Goal: Task Accomplishment & Management: Complete application form

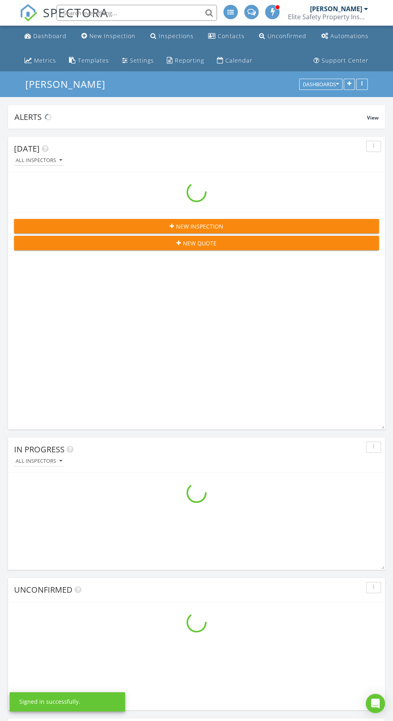
scroll to position [3196, 393]
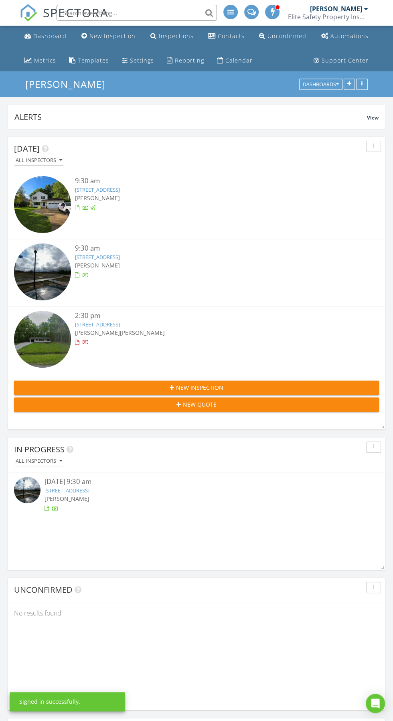
click at [273, 12] on span at bounding box center [273, 11] width 8 height 7
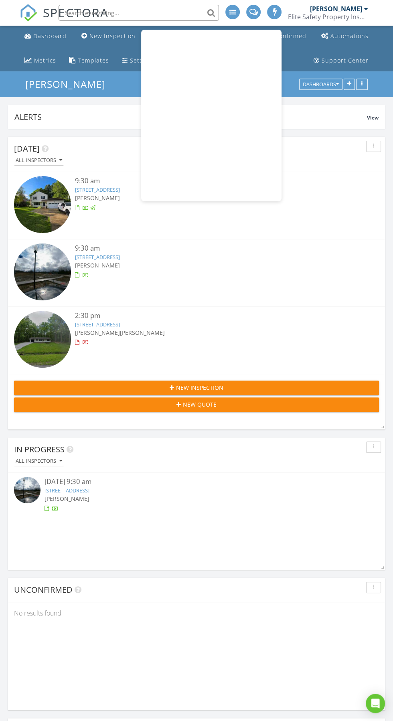
click at [271, 10] on span at bounding box center [275, 11] width 8 height 7
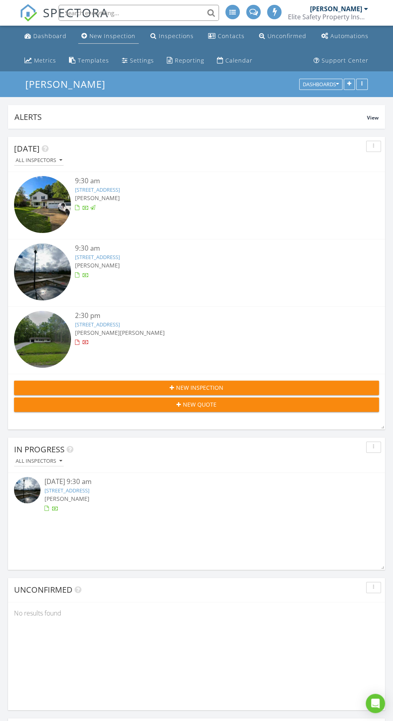
click at [108, 39] on div "New Inspection" at bounding box center [112, 36] width 46 height 8
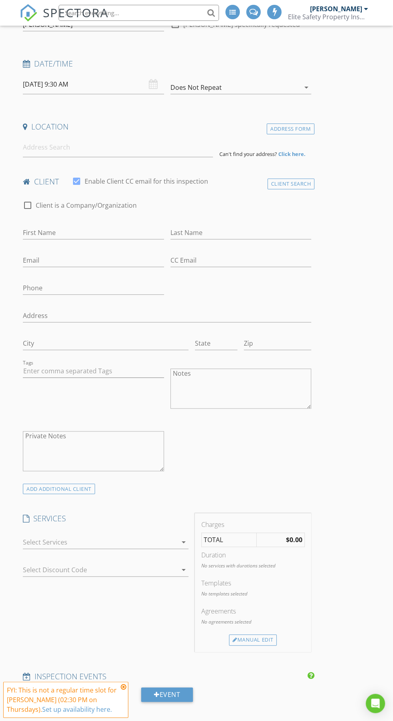
scroll to position [128, 0]
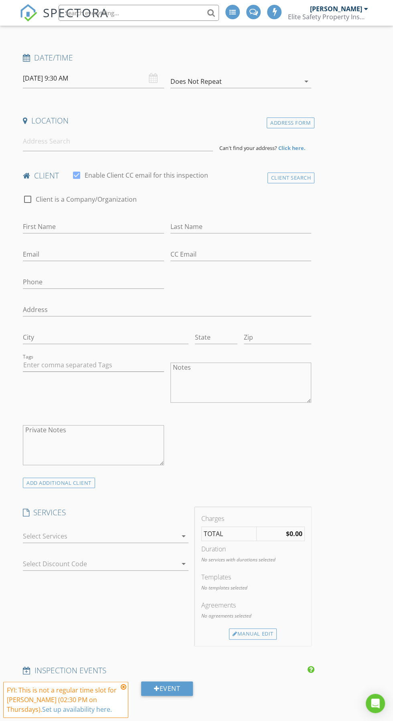
click at [64, 533] on div at bounding box center [100, 536] width 154 height 13
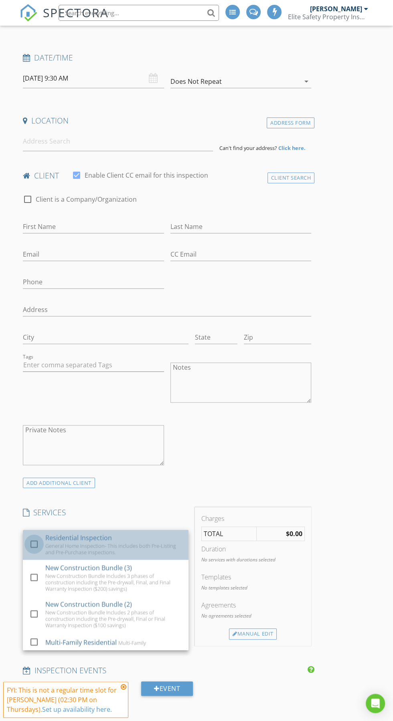
click at [36, 541] on div at bounding box center [34, 544] width 14 height 14
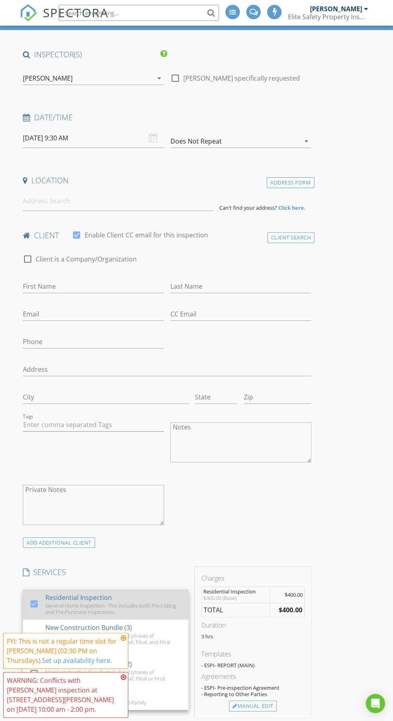
scroll to position [48, 0]
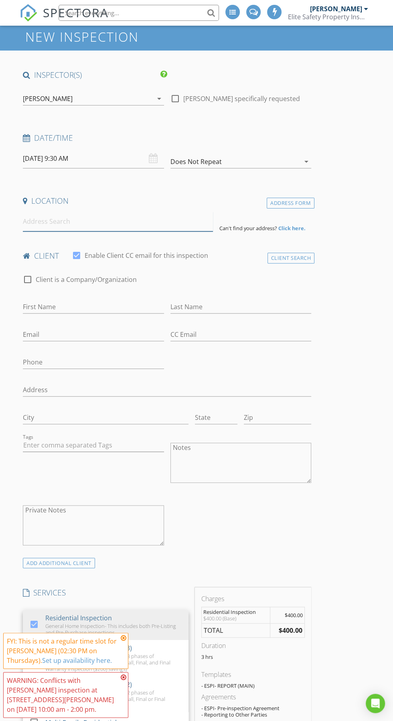
click at [174, 221] on input at bounding box center [118, 222] width 190 height 20
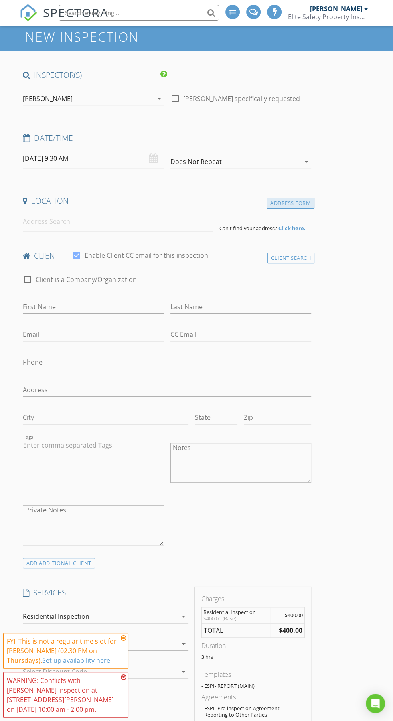
click at [304, 201] on div "Address Form" at bounding box center [291, 203] width 48 height 11
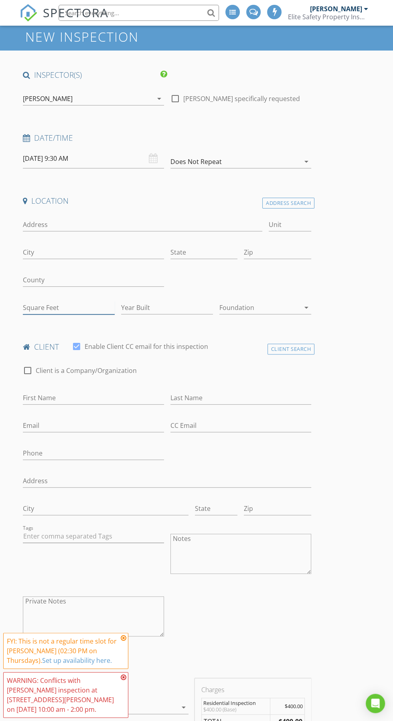
click at [69, 307] on input "Square Feet" at bounding box center [69, 307] width 92 height 13
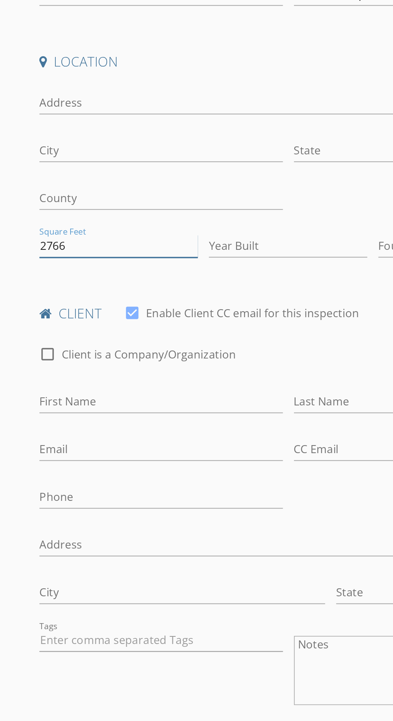
type input "2766"
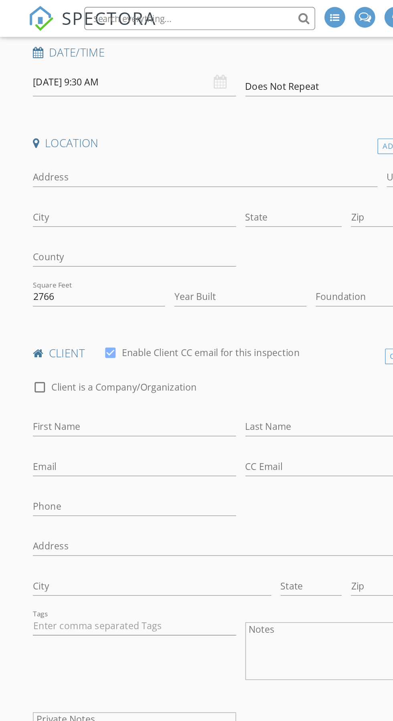
scroll to position [148, 0]
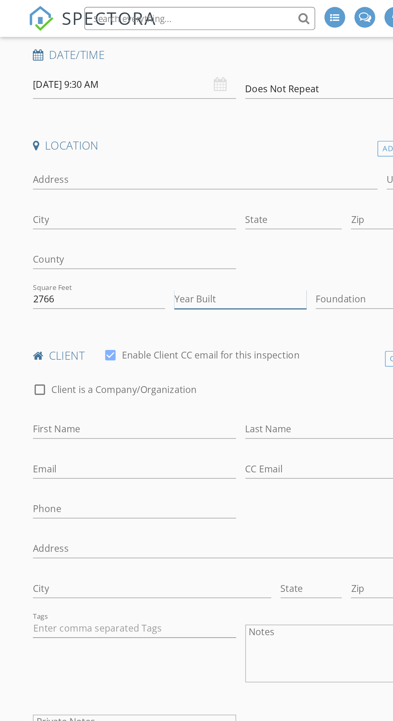
click at [182, 206] on input "Year Built" at bounding box center [167, 207] width 92 height 13
type input "2003"
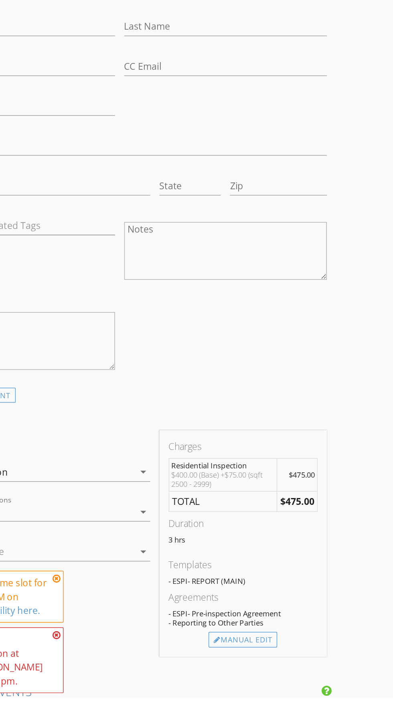
scroll to position [192, 0]
